Goal: Information Seeking & Learning: Understand process/instructions

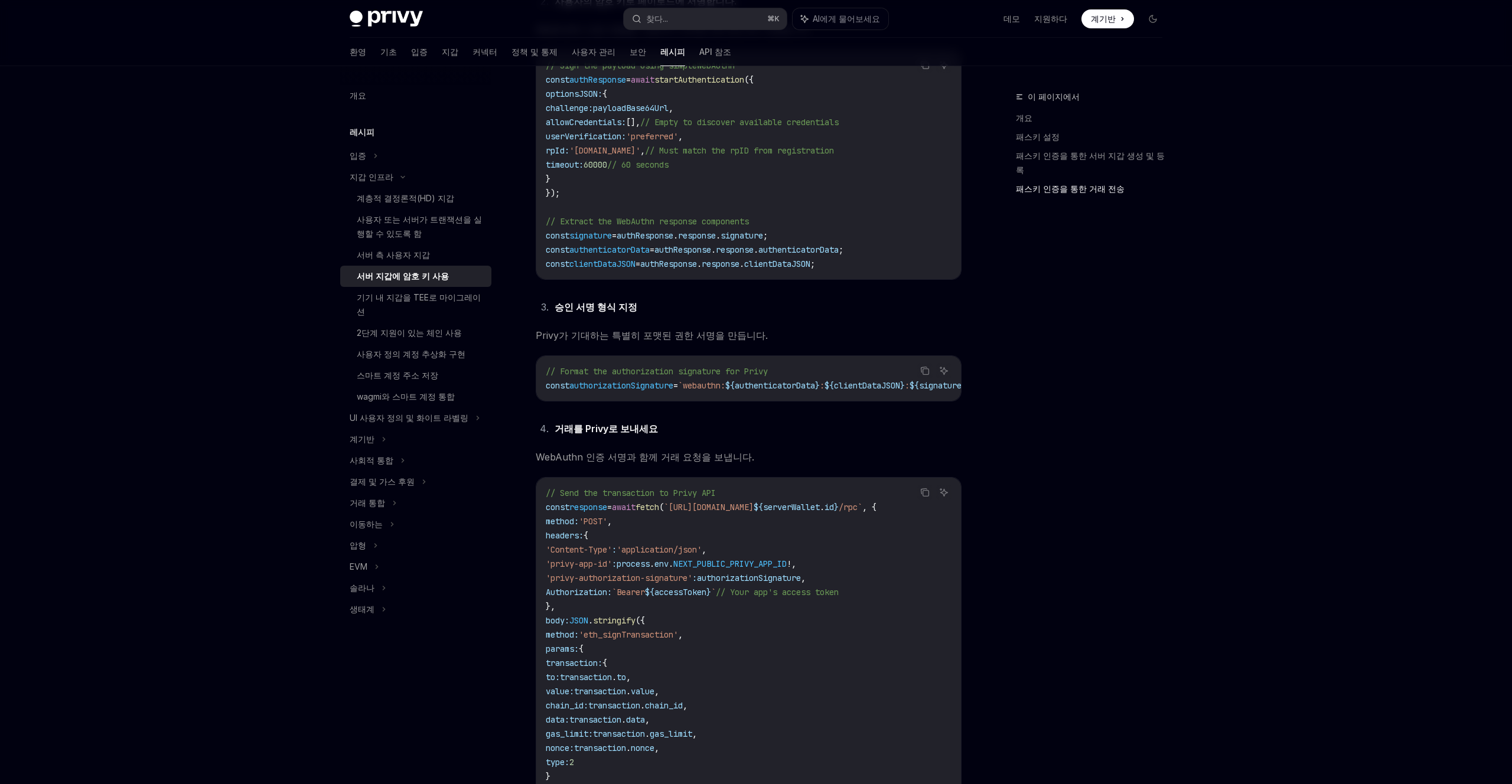
scroll to position [1822, 0]
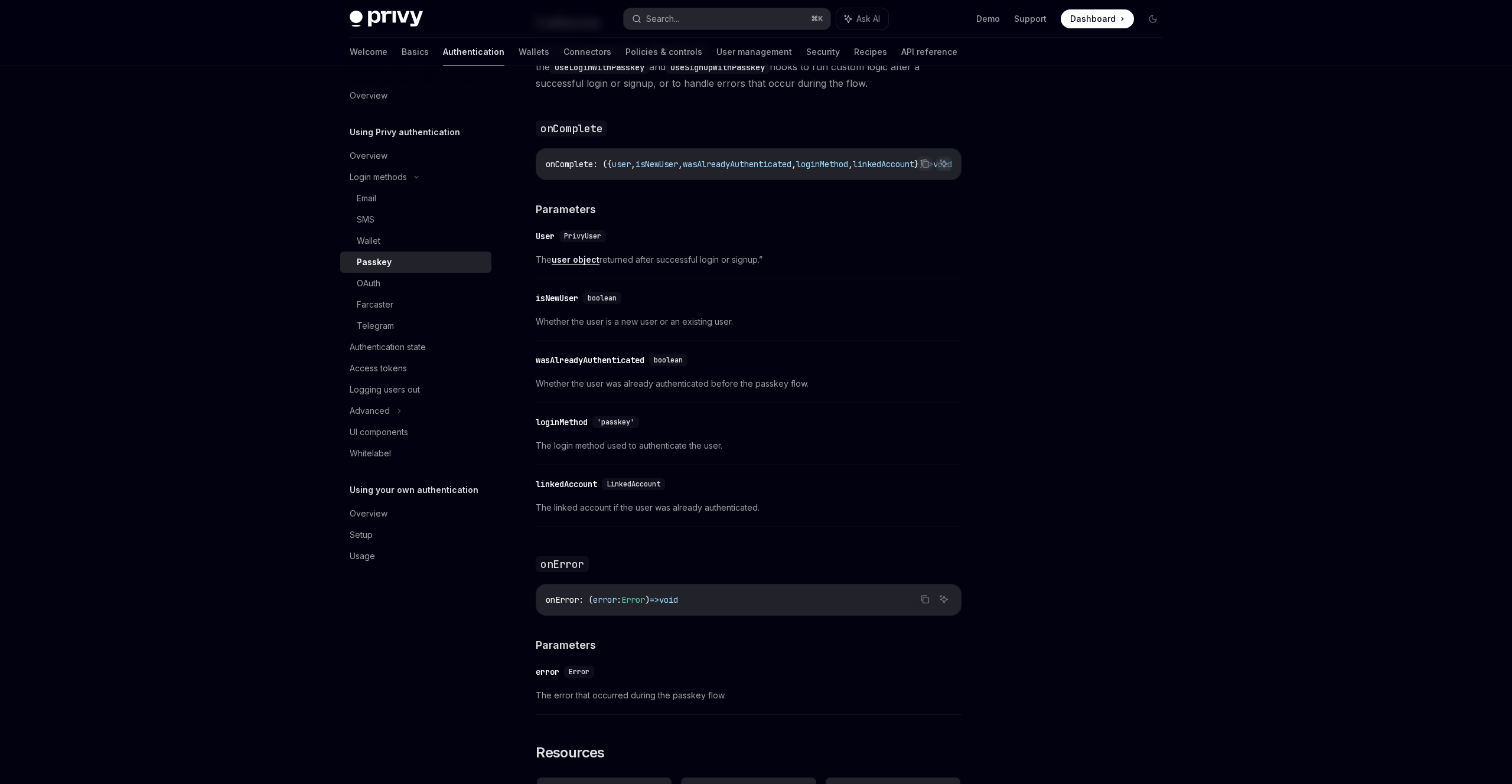
scroll to position [1743, 0]
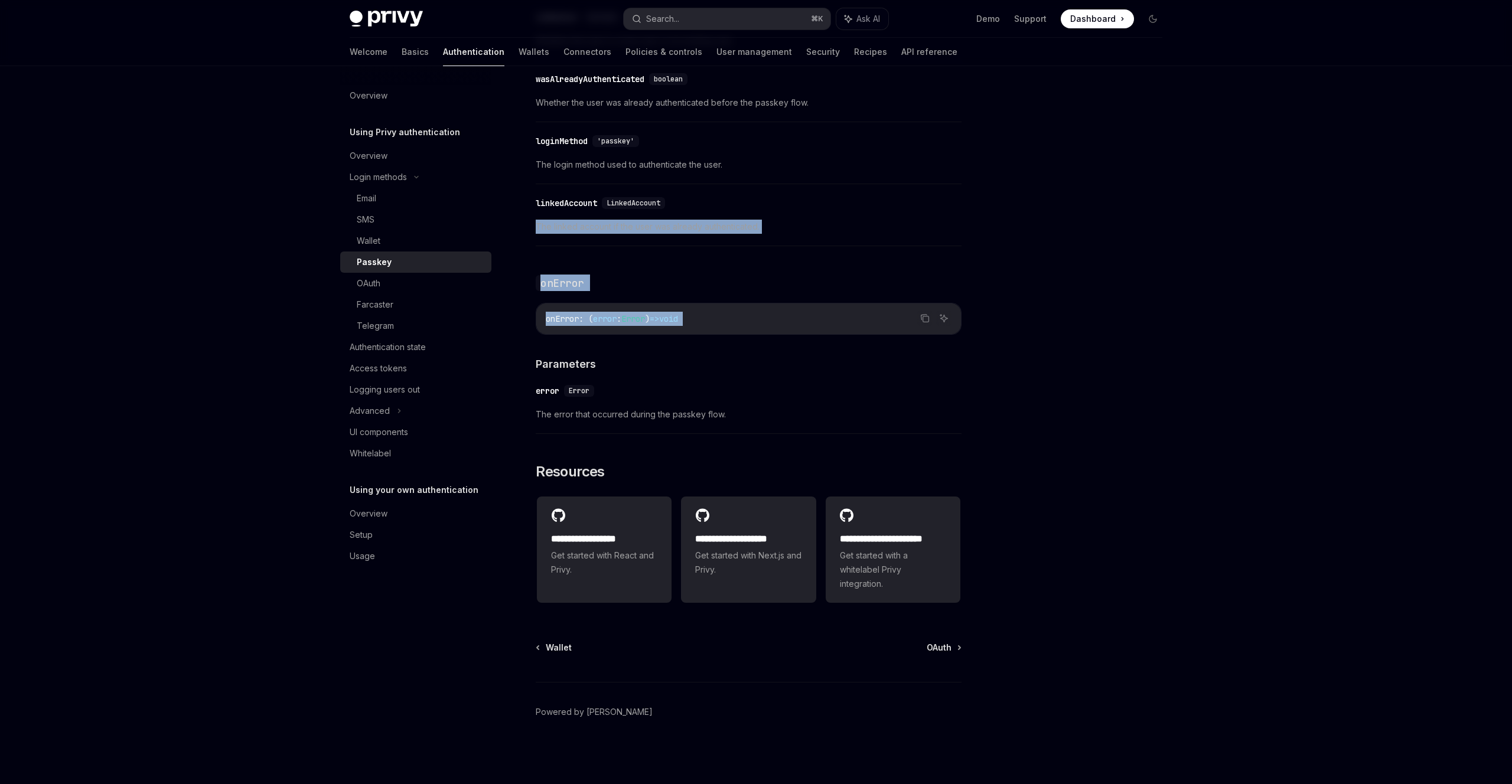
drag, startPoint x: 728, startPoint y: 238, endPoint x: 727, endPoint y: 379, distance: 141.0
click at [727, 379] on div "​ error Error The error that occurred during the passkey flow." at bounding box center [748, 405] width 425 height 56
